Goal: Information Seeking & Learning: Learn about a topic

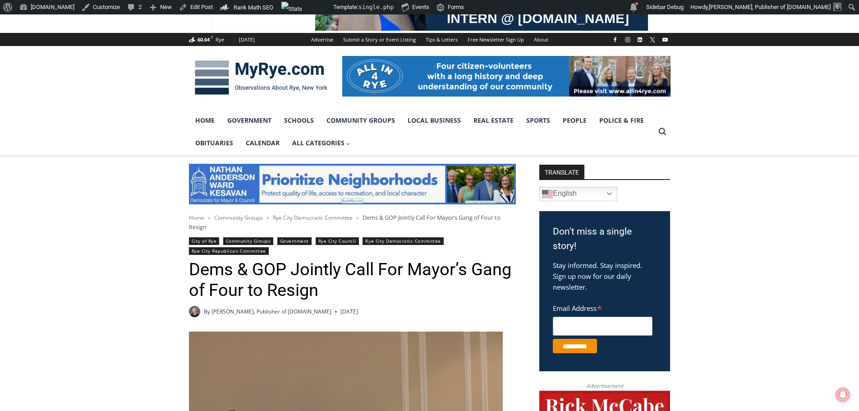
scroll to position [135, 0]
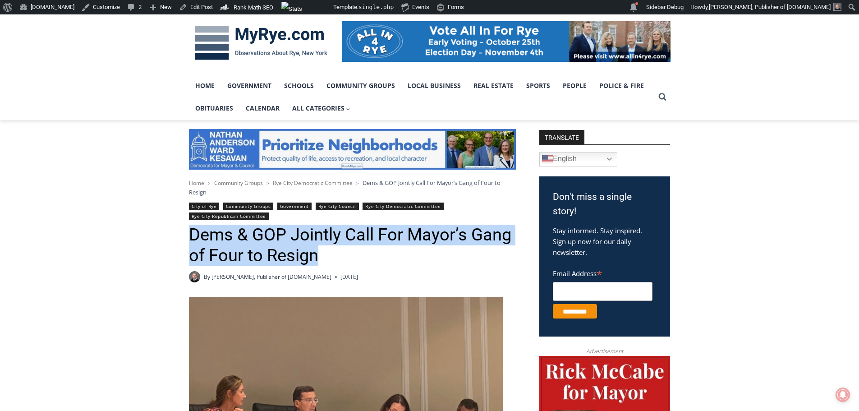
drag, startPoint x: 191, startPoint y: 233, endPoint x: 323, endPoint y: 253, distance: 134.1
click at [328, 253] on h1 "Dems & GOP Jointly Call For Mayor’s Gang of Four to Resign" at bounding box center [352, 245] width 327 height 41
copy h1 "Dems & GOP Jointly Call For Mayor’s Gang of Four to Resign"
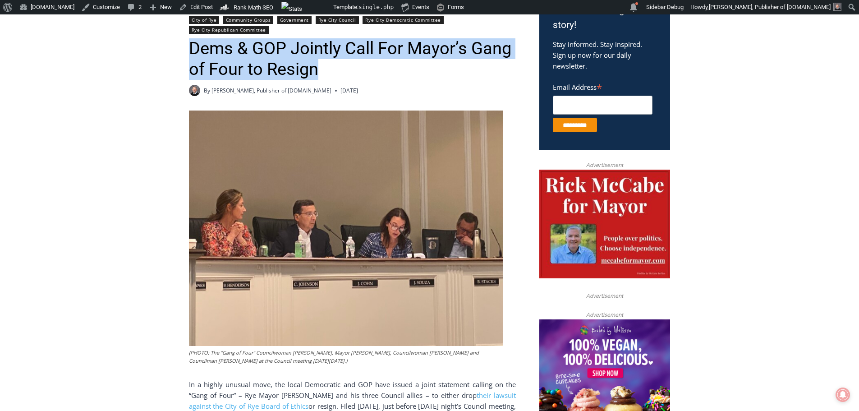
scroll to position [361, 0]
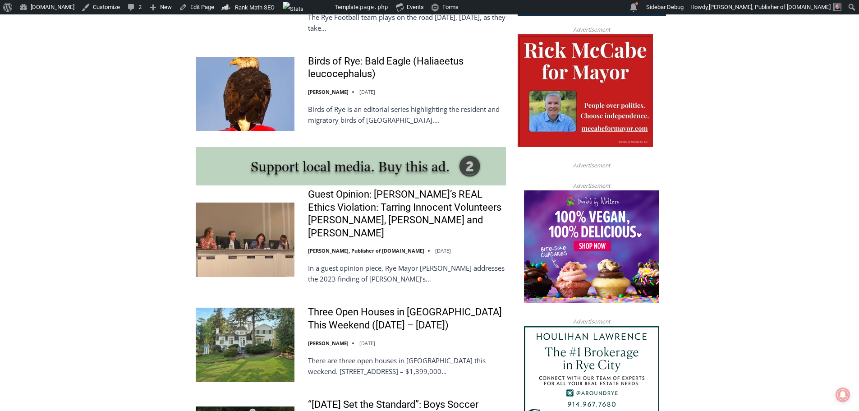
scroll to position [767, 0]
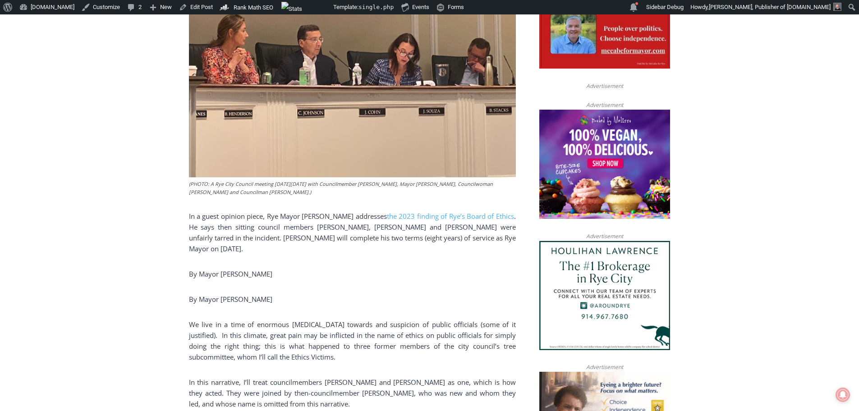
scroll to position [541, 0]
